Goal: Information Seeking & Learning: Learn about a topic

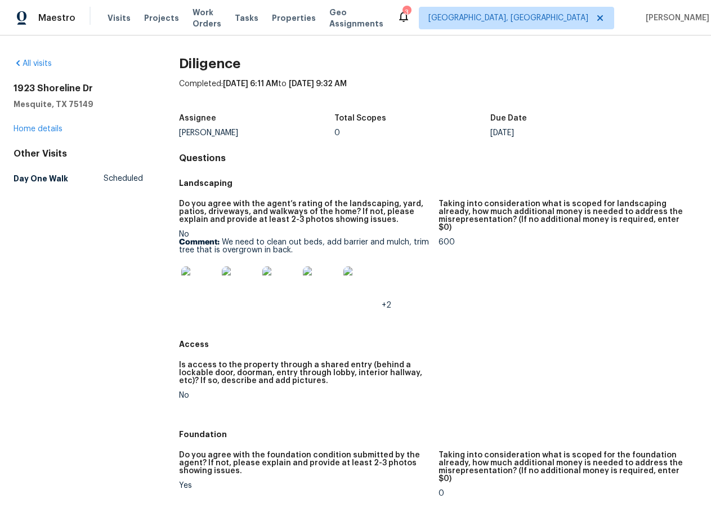
click at [199, 292] on img at bounding box center [199, 284] width 36 height 36
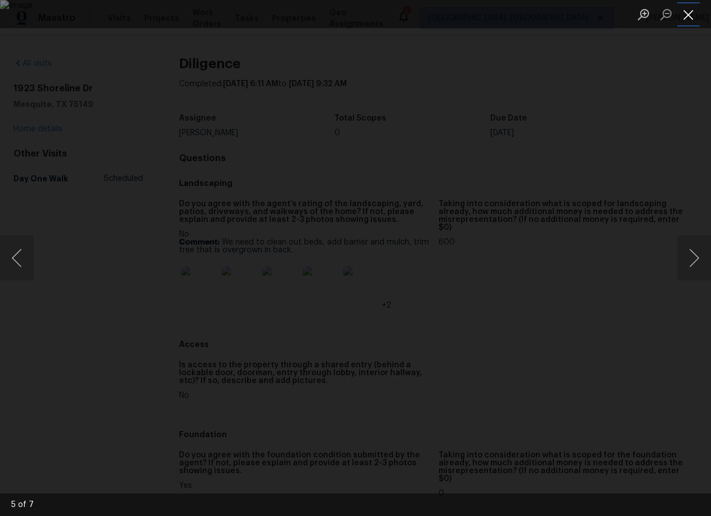
click at [695, 20] on button "Close lightbox" at bounding box center [688, 15] width 23 height 20
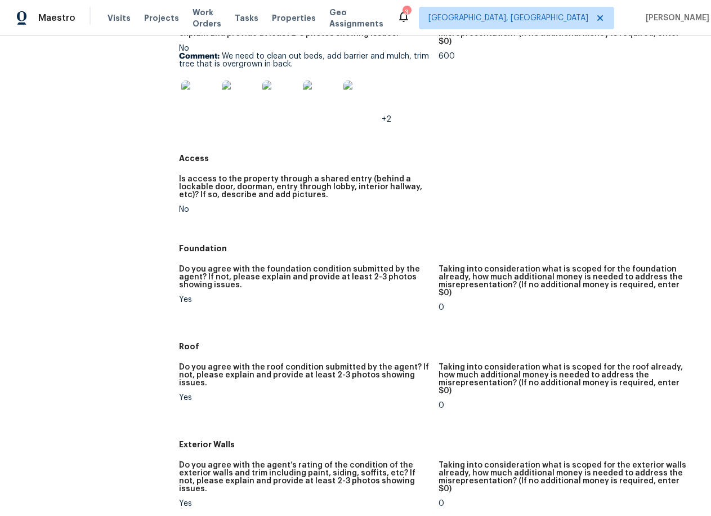
scroll to position [8, 0]
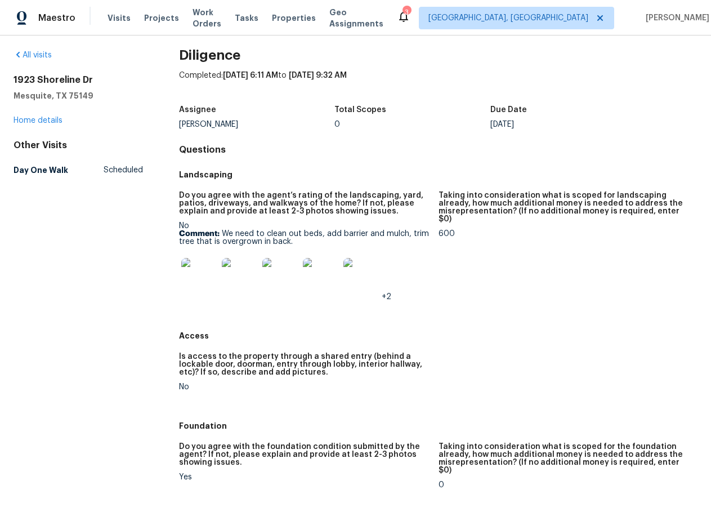
click at [289, 292] on img at bounding box center [280, 276] width 36 height 36
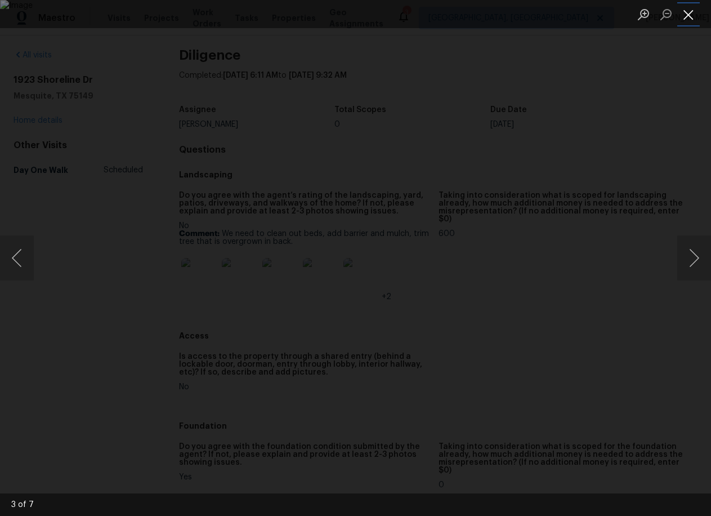
click at [695, 10] on button "Close lightbox" at bounding box center [688, 15] width 23 height 20
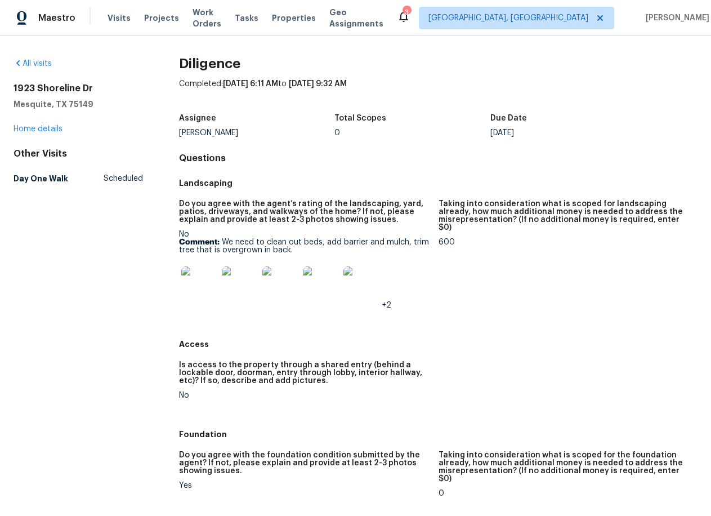
scroll to position [2, 0]
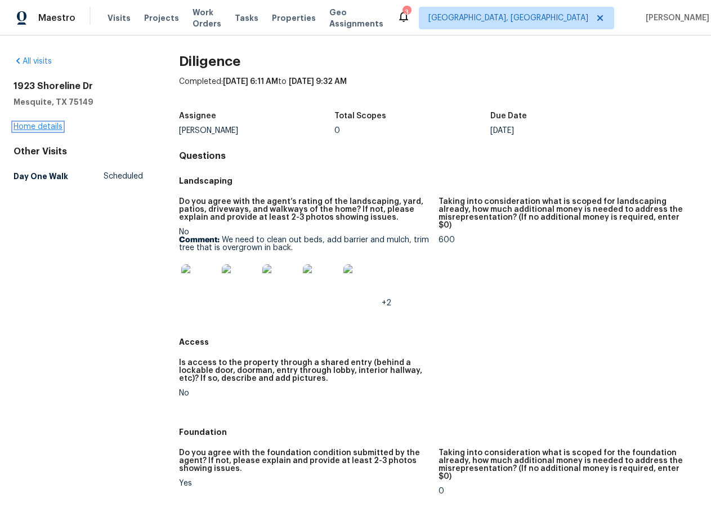
click at [50, 124] on link "Home details" at bounding box center [38, 127] width 49 height 8
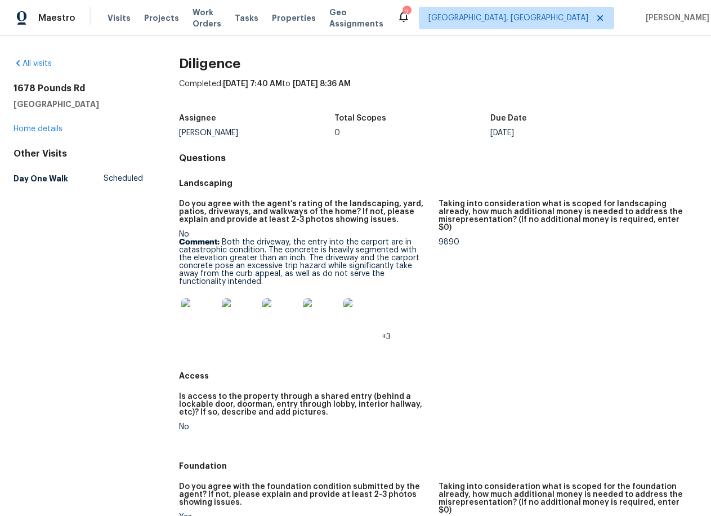
click at [199, 328] on img at bounding box center [199, 316] width 36 height 36
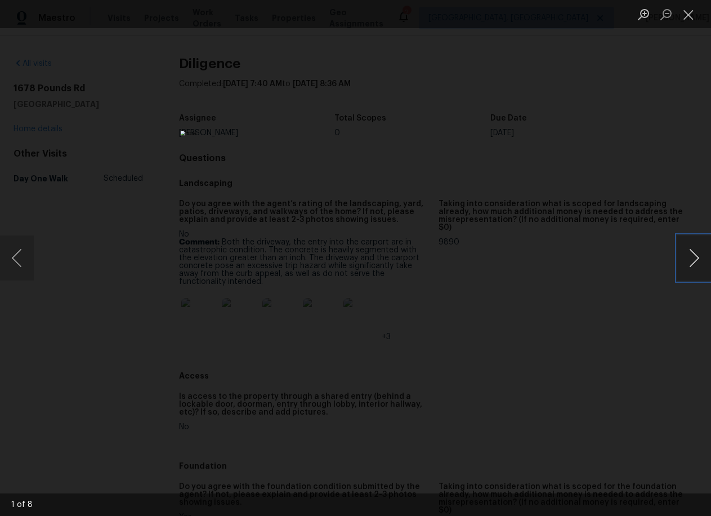
click at [688, 253] on button "Next image" at bounding box center [694, 257] width 34 height 45
